Goal: Task Accomplishment & Management: Use online tool/utility

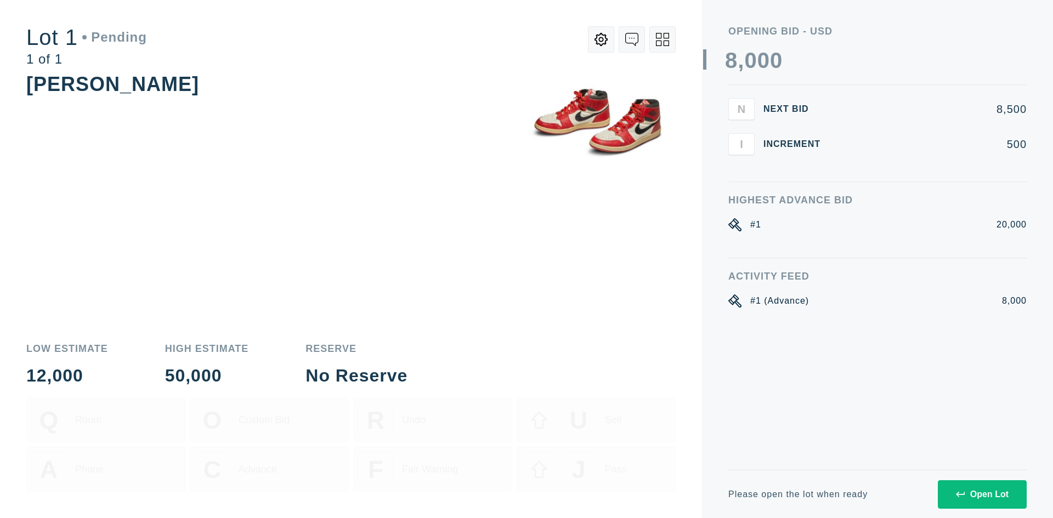
click at [985, 500] on button "Open Lot" at bounding box center [982, 495] width 89 height 29
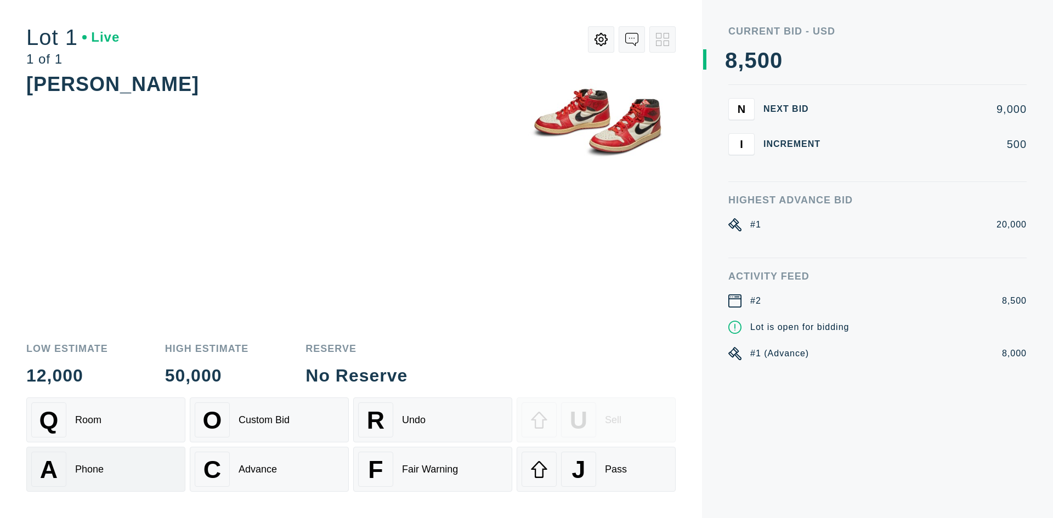
click at [138, 465] on div "A Phone" at bounding box center [105, 469] width 149 height 35
click at [746, 141] on button "I" at bounding box center [741, 144] width 26 height 22
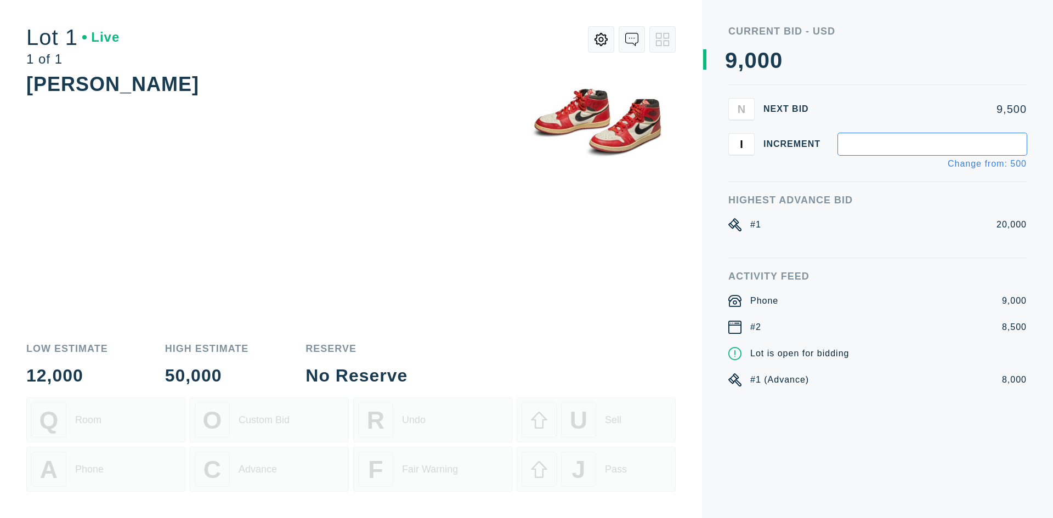
click at [866, 148] on input "text" at bounding box center [932, 144] width 189 height 22
type input "3,000"
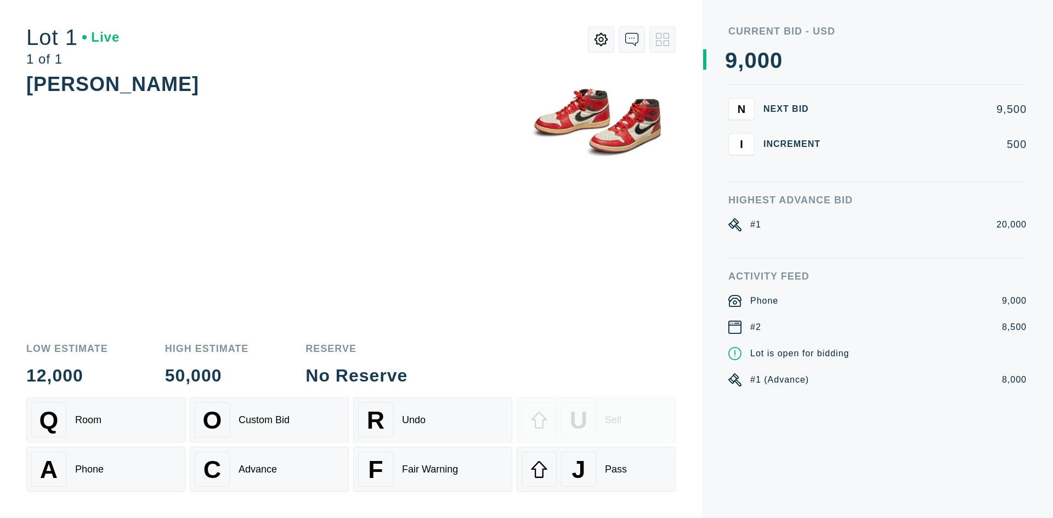
click at [750, 143] on button "I" at bounding box center [741, 144] width 26 height 22
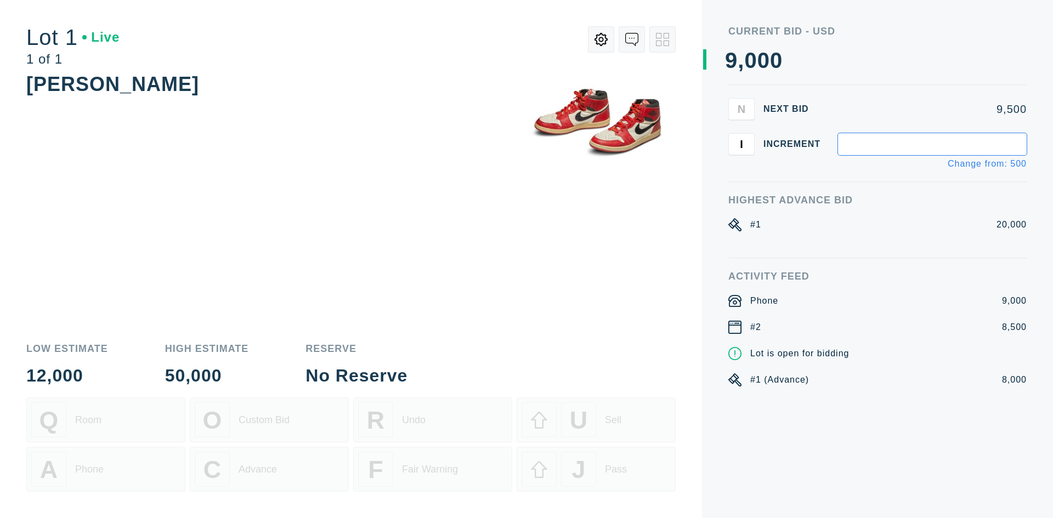
click at [985, 144] on input "text" at bounding box center [932, 144] width 189 height 22
type input "3,500"
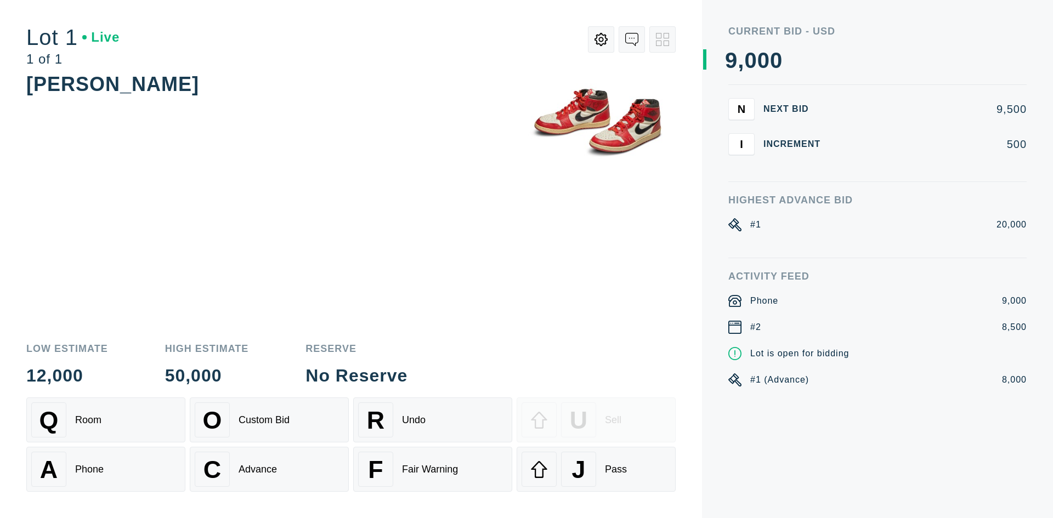
click at [1014, 151] on div "I Increment 500" at bounding box center [877, 144] width 298 height 22
click at [744, 151] on button "I" at bounding box center [741, 144] width 26 height 22
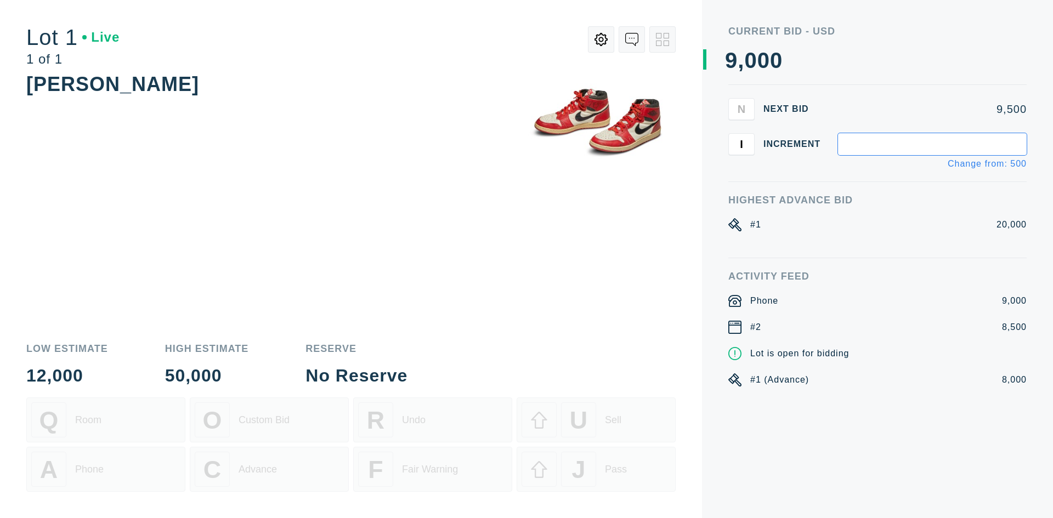
click at [865, 150] on input "text" at bounding box center [932, 144] width 189 height 22
type input "1,000"
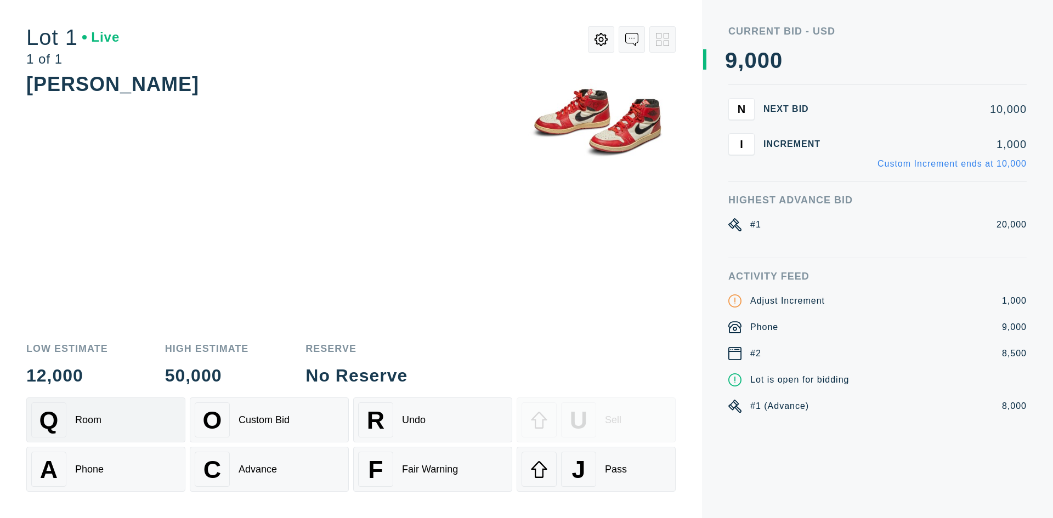
click at [99, 417] on div "Room" at bounding box center [88, 421] width 26 height 12
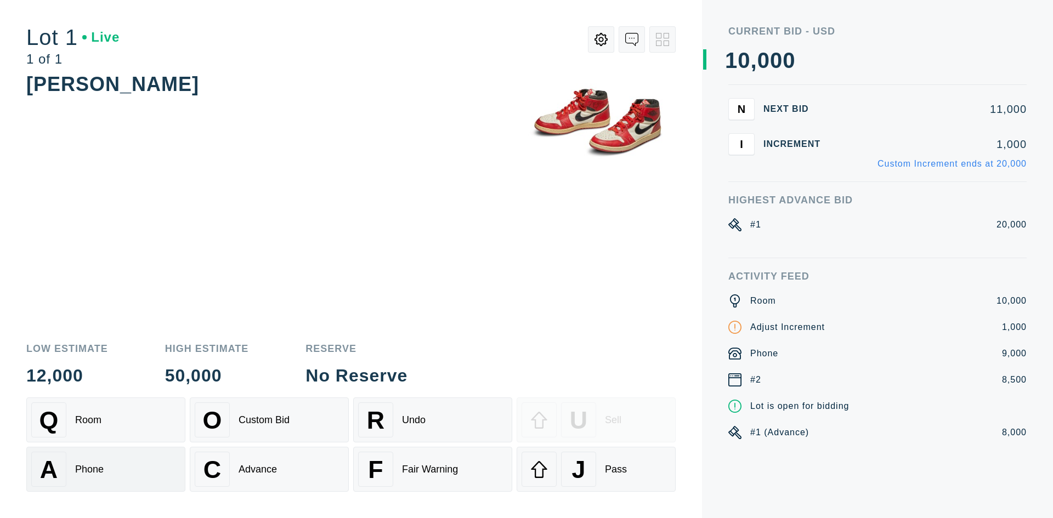
click at [100, 474] on div "Phone" at bounding box center [89, 470] width 29 height 12
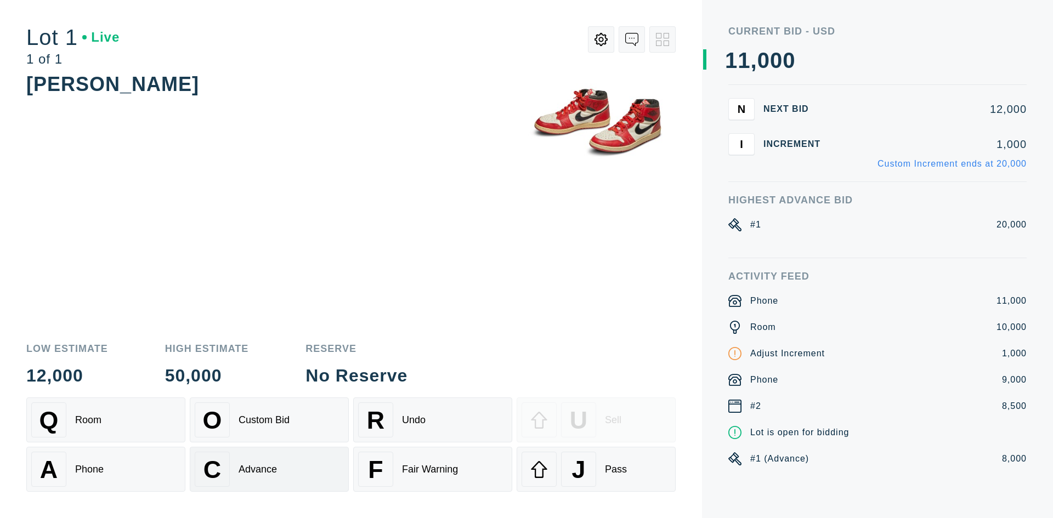
click at [274, 460] on div "C Advance" at bounding box center [269, 469] width 149 height 35
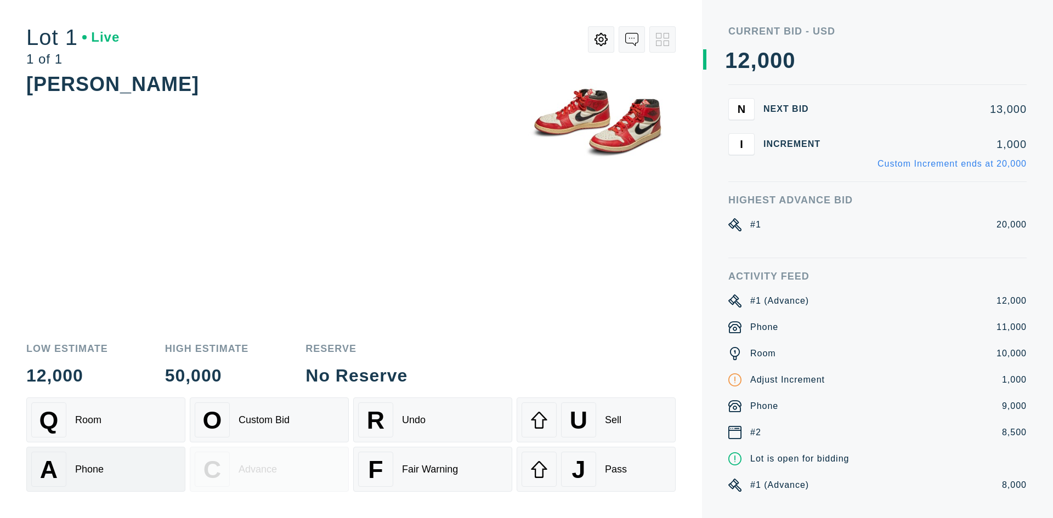
click at [146, 457] on div "A Phone" at bounding box center [105, 469] width 149 height 35
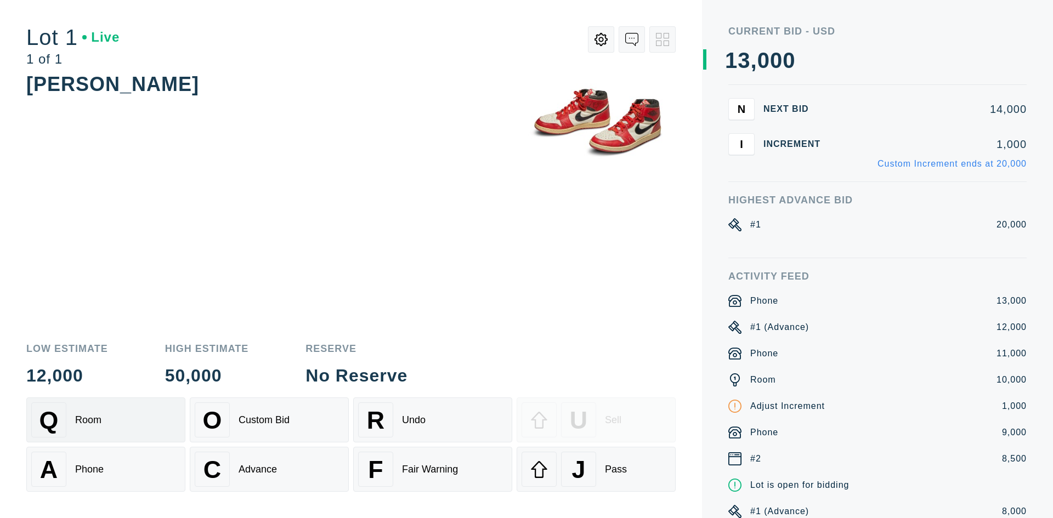
click at [127, 415] on div "Q Room" at bounding box center [105, 420] width 149 height 35
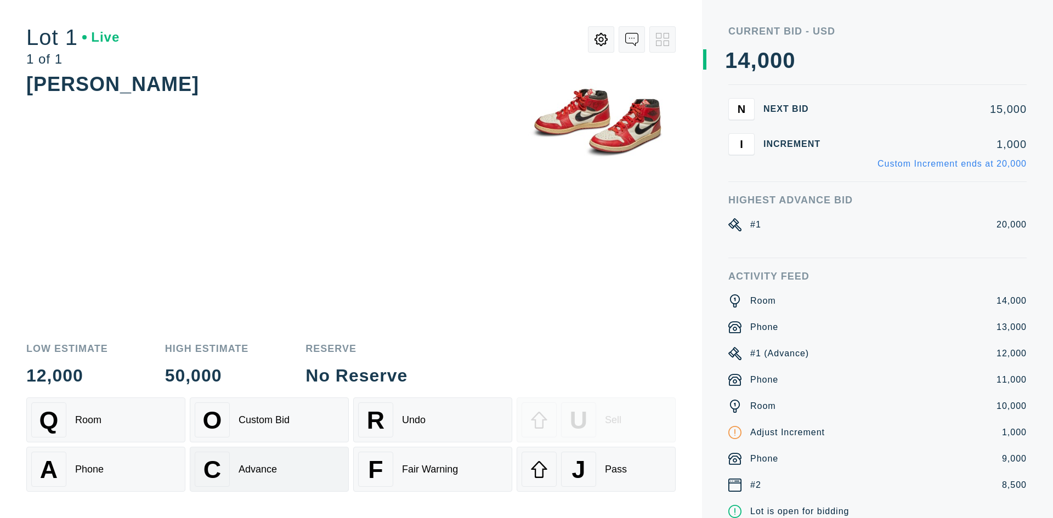
click at [285, 476] on div "C Advance" at bounding box center [269, 469] width 149 height 35
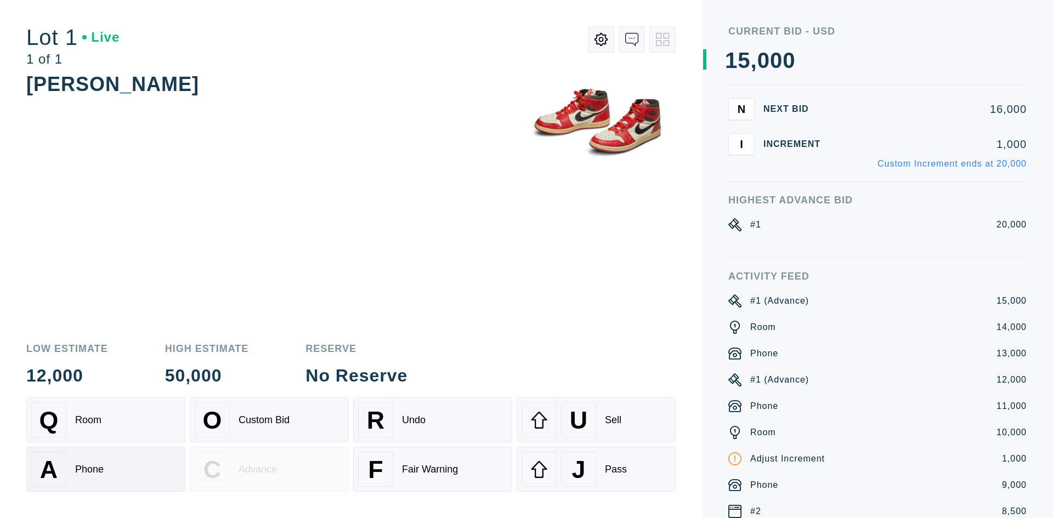
click at [139, 475] on div "A Phone" at bounding box center [105, 469] width 149 height 35
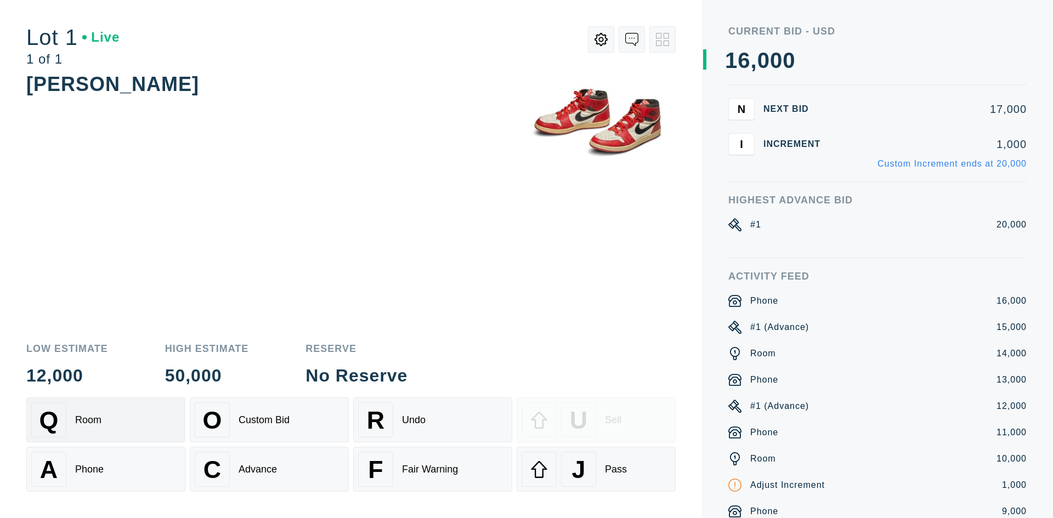
click at [126, 420] on div "Q Room" at bounding box center [105, 420] width 149 height 35
click at [222, 457] on div "C" at bounding box center [212, 469] width 35 height 35
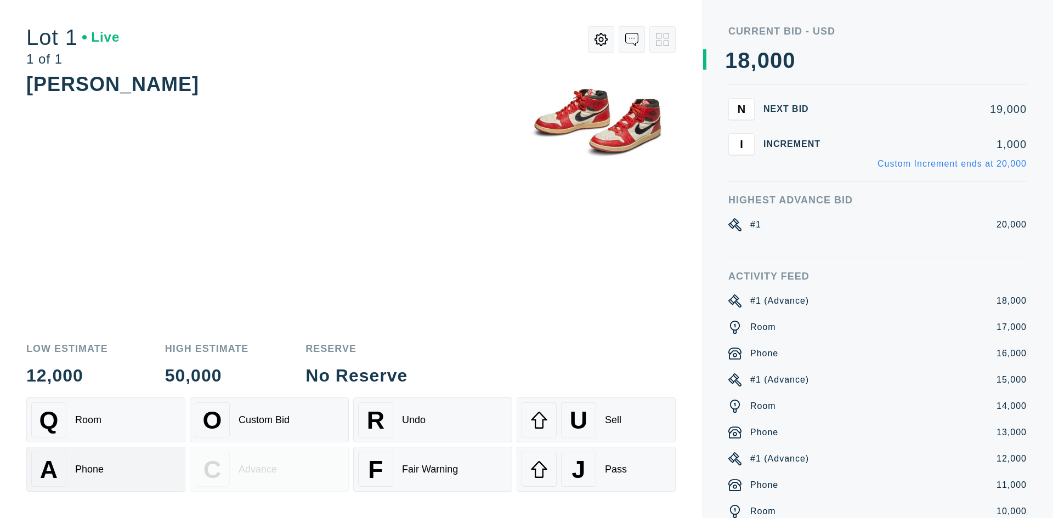
click at [142, 468] on div "A Phone" at bounding box center [105, 469] width 149 height 35
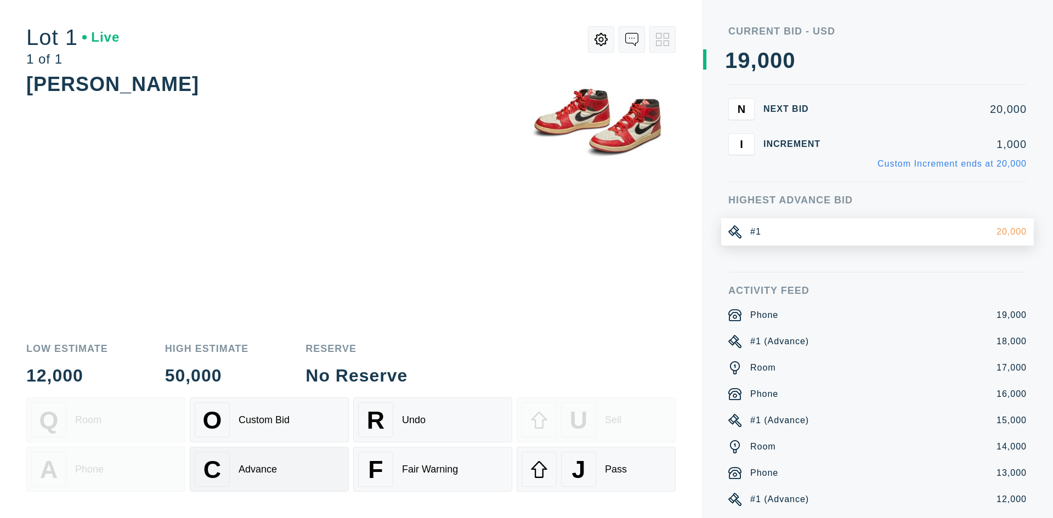
click at [227, 465] on div "C" at bounding box center [212, 469] width 35 height 35
